Goal: Task Accomplishment & Management: Manage account settings

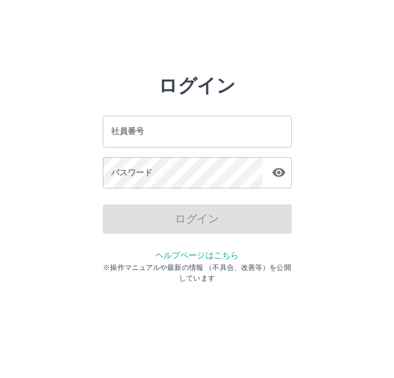
click at [187, 133] on input "社員番号" at bounding box center [197, 131] width 189 height 31
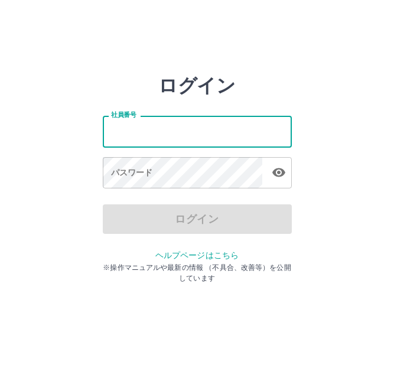
type input "*******"
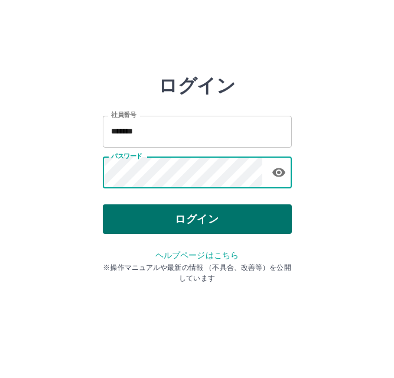
click at [188, 215] on button "ログイン" at bounding box center [197, 219] width 189 height 30
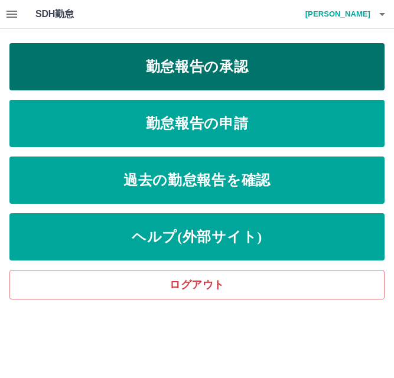
click at [204, 62] on link "勤怠報告の承認" at bounding box center [196, 66] width 375 height 47
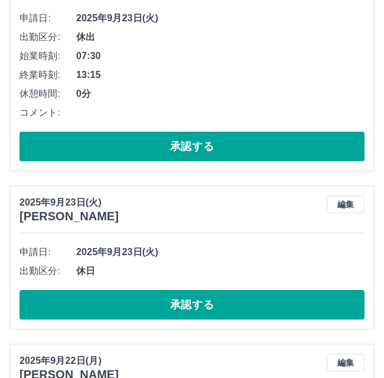
scroll to position [236, 0]
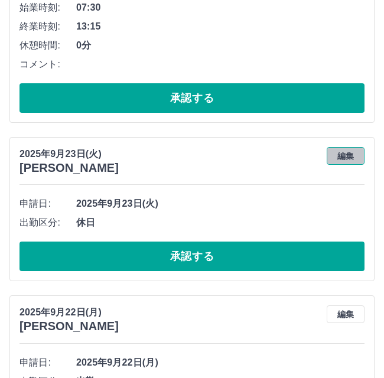
click at [347, 158] on button "編集" at bounding box center [346, 156] width 38 height 18
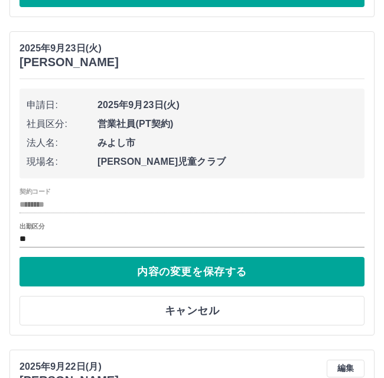
scroll to position [355, 0]
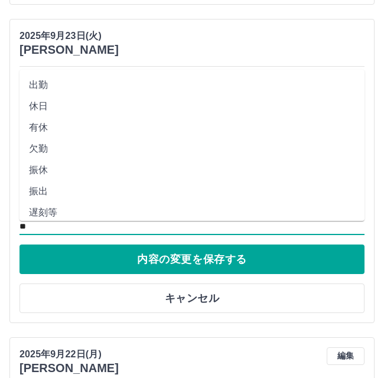
click at [34, 230] on input "**" at bounding box center [192, 227] width 345 height 15
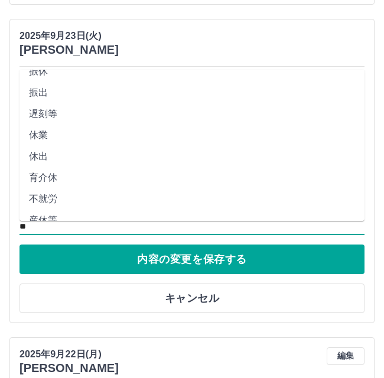
scroll to position [64, 0]
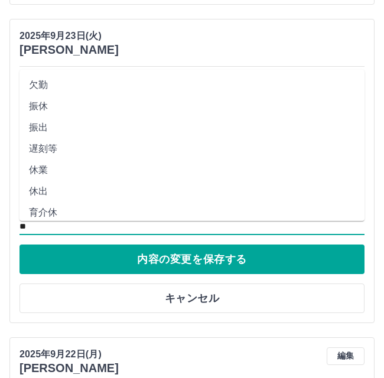
click at [39, 190] on li "休出" at bounding box center [192, 191] width 345 height 21
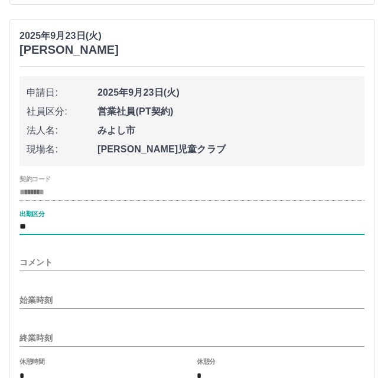
type input "**"
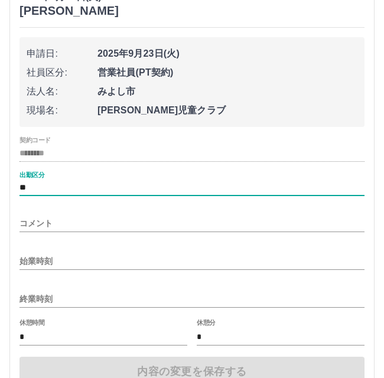
scroll to position [473, 0]
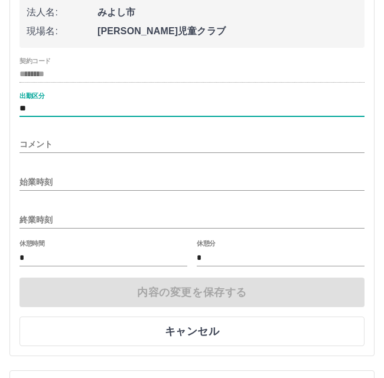
click at [65, 181] on input "始業時刻" at bounding box center [192, 182] width 345 height 17
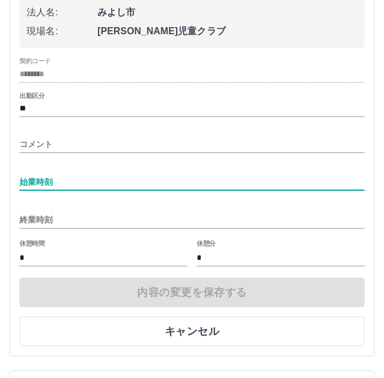
type input "****"
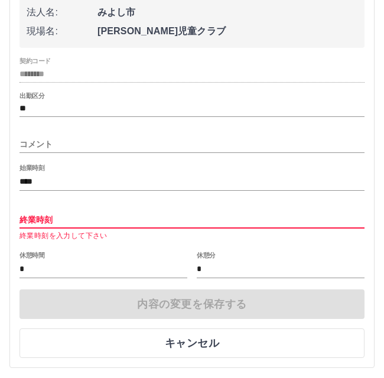
click at [57, 222] on input "終業時刻" at bounding box center [192, 220] width 345 height 17
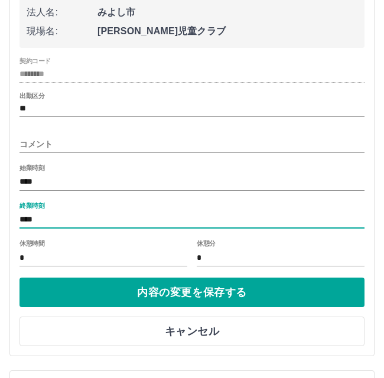
type input "****"
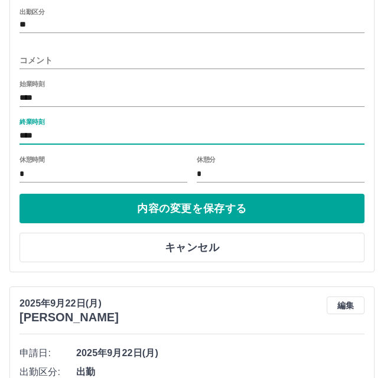
scroll to position [591, 0]
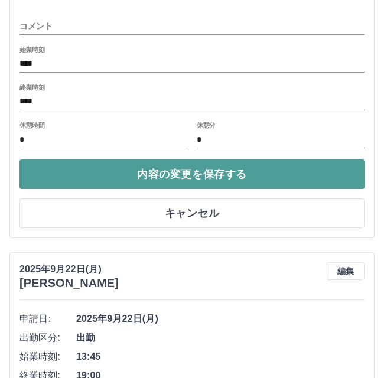
click at [186, 176] on button "内容の変更を保存する" at bounding box center [192, 175] width 345 height 30
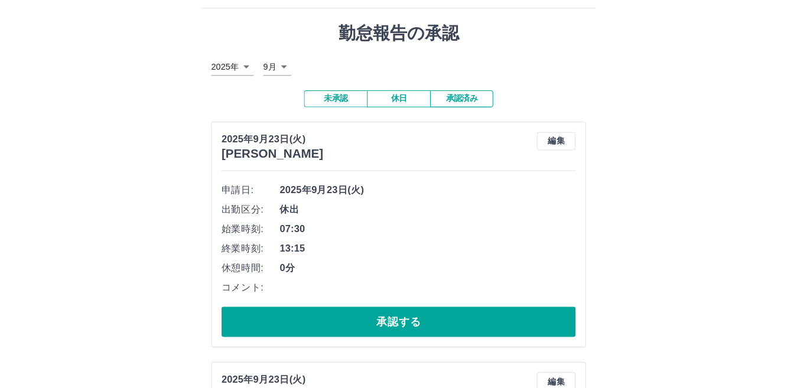
scroll to position [0, 0]
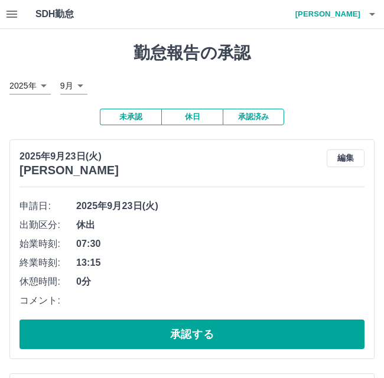
click at [11, 13] on icon "button" at bounding box center [12, 14] width 14 height 14
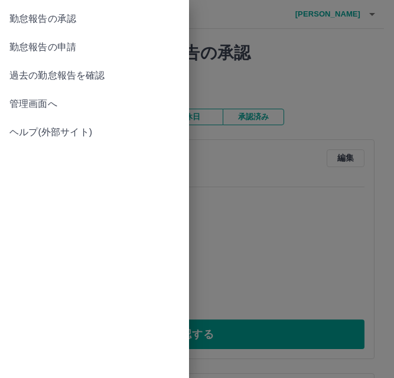
click at [44, 104] on span "管理画面へ" at bounding box center [94, 104] width 170 height 14
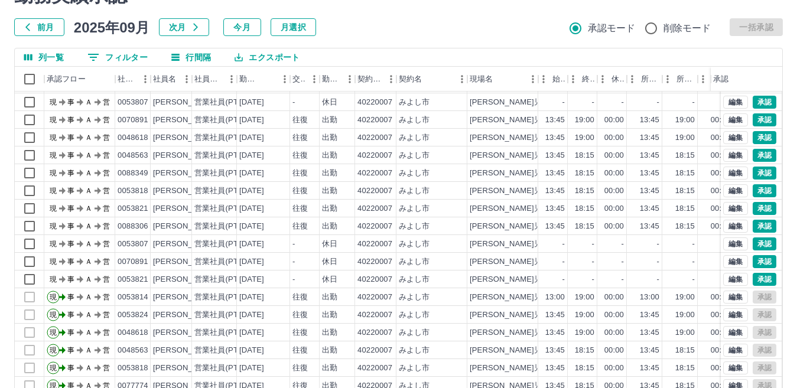
scroll to position [111, 0]
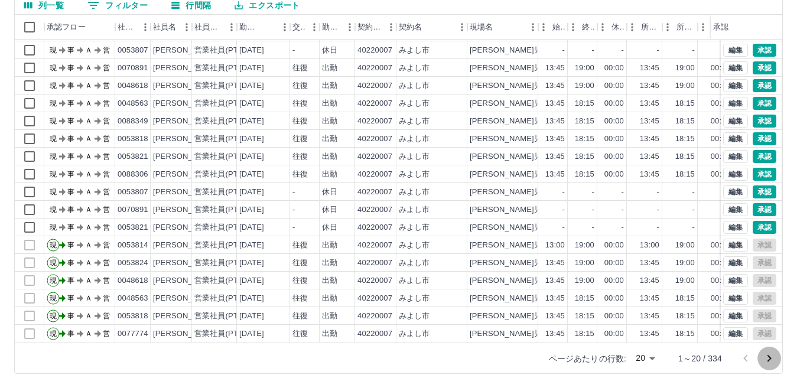
click at [394, 356] on icon "次のページへ" at bounding box center [769, 359] width 14 height 14
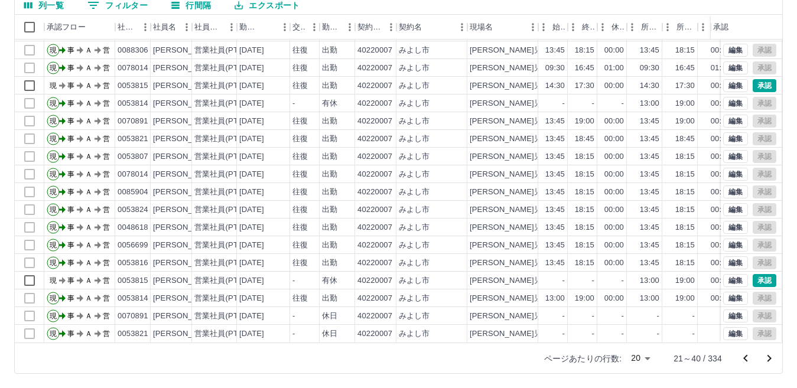
scroll to position [61, 0]
click at [394, 357] on icon "次のページへ" at bounding box center [770, 358] width 4 height 7
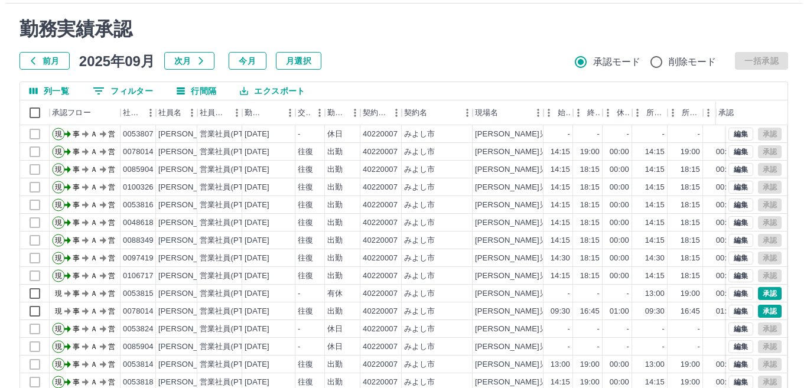
scroll to position [0, 0]
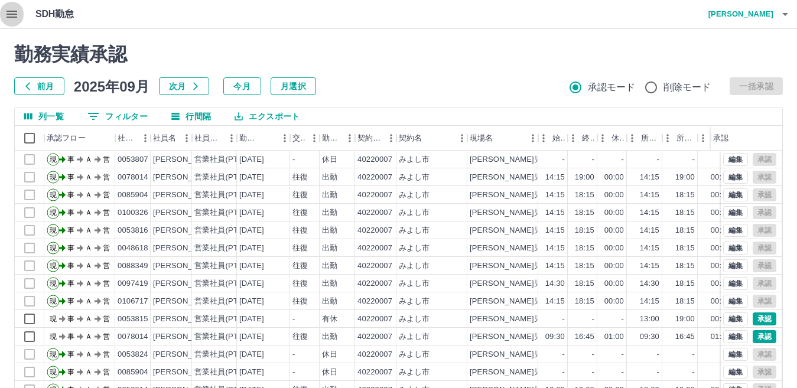
click at [14, 12] on icon "button" at bounding box center [12, 14] width 14 height 14
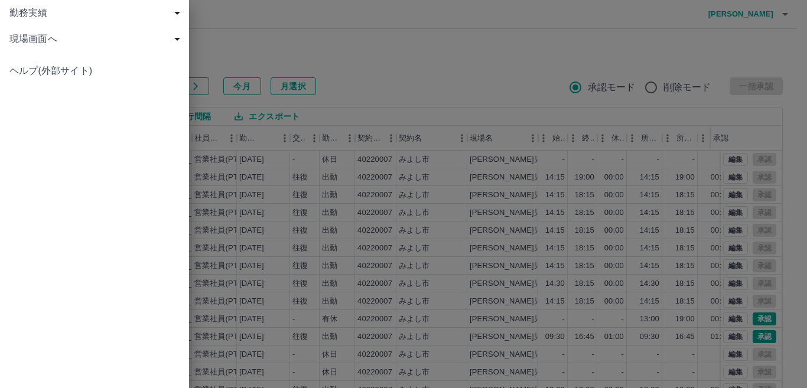
click at [112, 115] on div "勤務実績 申請一覧 削除済 現場画面へ 現場画面へ ヘルプ(外部サイト)" at bounding box center [94, 194] width 189 height 388
click at [112, 199] on div "勤務実績 申請一覧 削除済 現場画面へ 現場画面へ ヘルプ(外部サイト)" at bounding box center [94, 194] width 189 height 388
click at [118, 139] on div "勤務実績 申請一覧 削除済 現場画面へ 現場画面へ ヘルプ(外部サイト)" at bounding box center [94, 194] width 189 height 388
click at [81, 189] on div "勤務実績 申請一覧 削除済 現場画面へ 現場画面へ ヘルプ(外部サイト)" at bounding box center [94, 194] width 189 height 388
